Goal: Navigation & Orientation: Find specific page/section

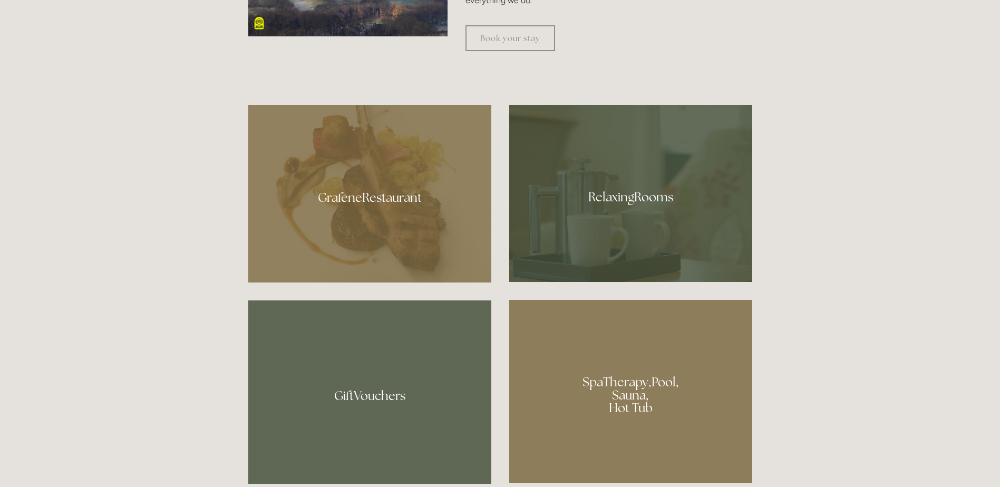
scroll to position [633, 0]
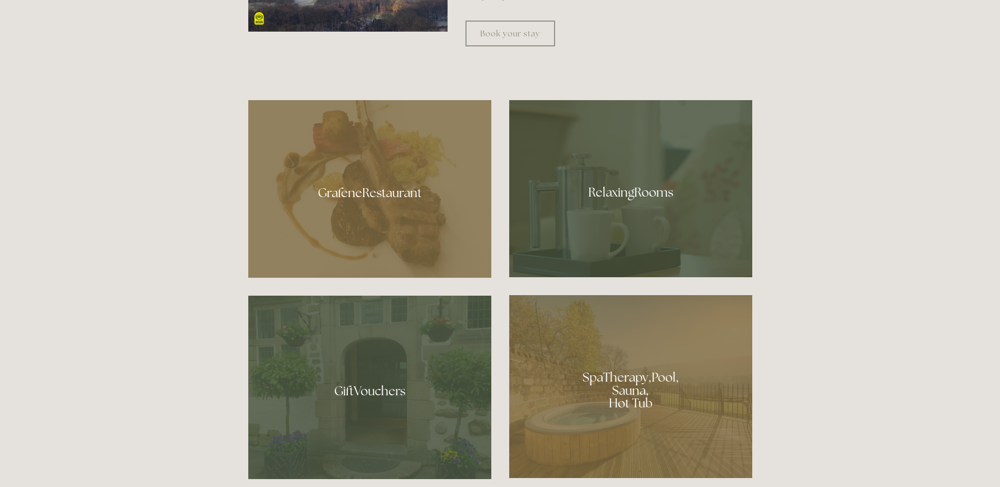
click at [379, 203] on div at bounding box center [369, 189] width 243 height 178
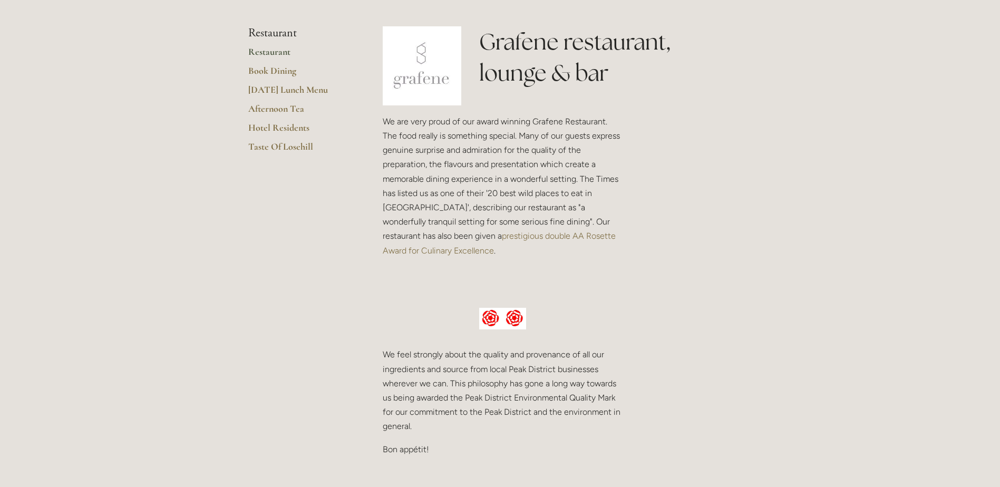
scroll to position [264, 0]
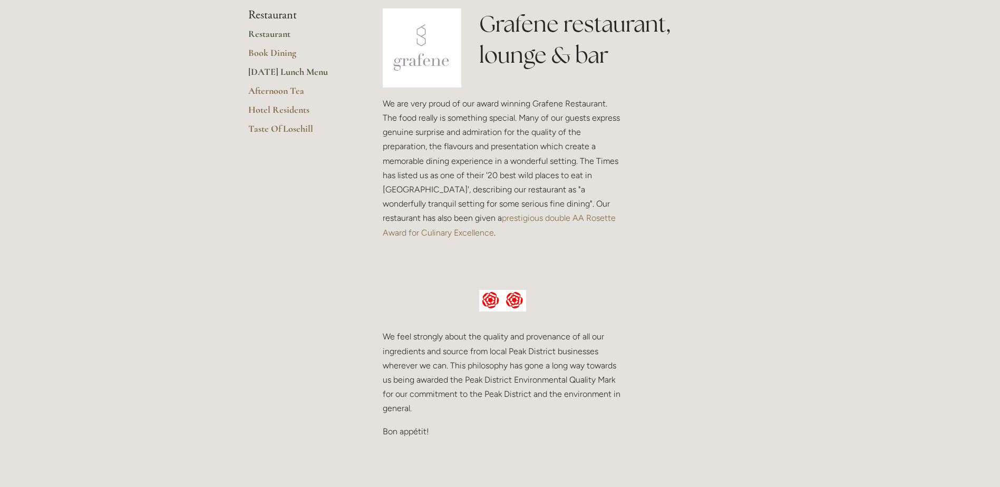
click at [281, 73] on link "[DATE] Lunch Menu" at bounding box center [298, 75] width 101 height 19
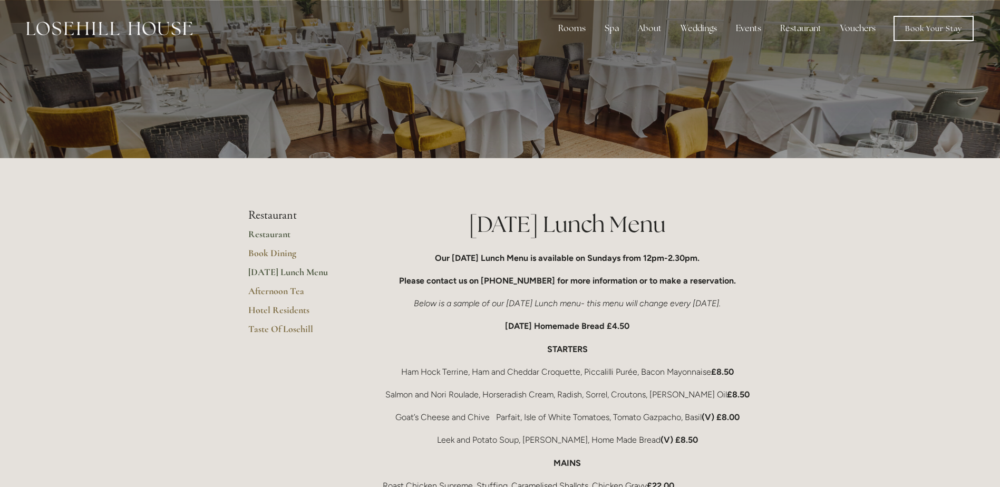
click at [267, 236] on link "Restaurant" at bounding box center [298, 237] width 101 height 19
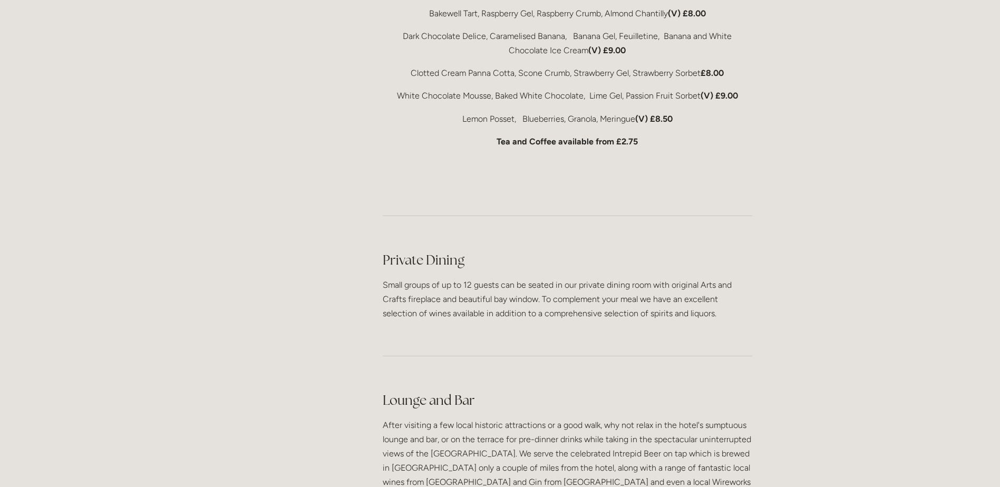
scroll to position [2479, 0]
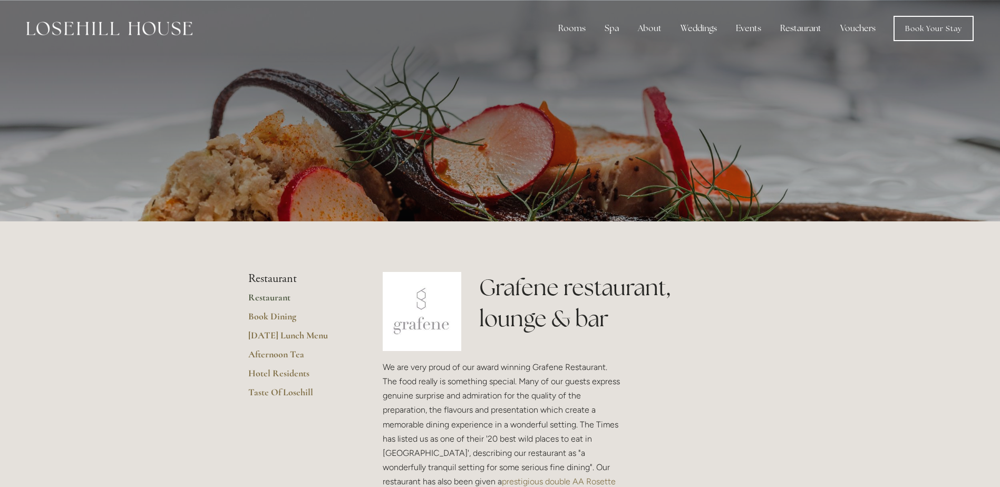
scroll to position [264, 0]
